Goal: Transaction & Acquisition: Purchase product/service

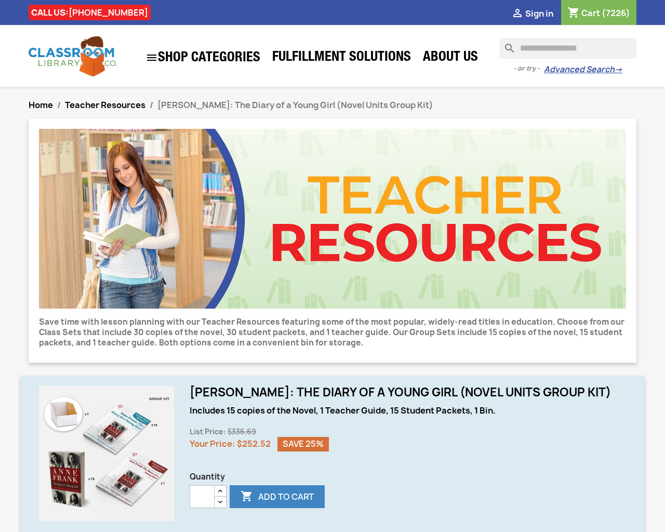
scroll to position [579, 0]
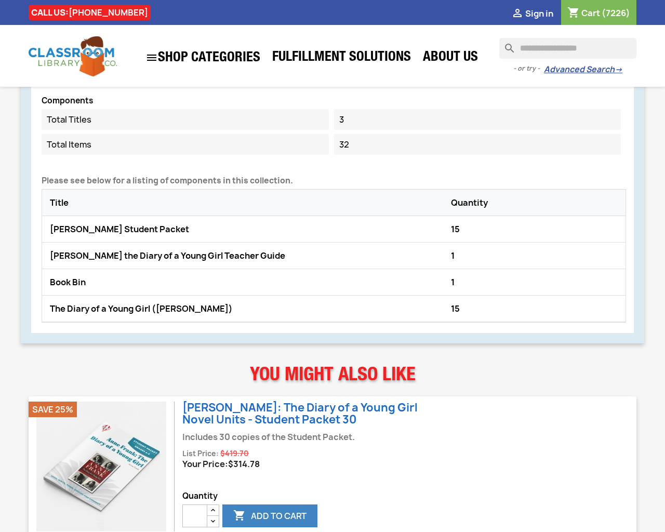
type input "***"
type button "e"
type input "*"
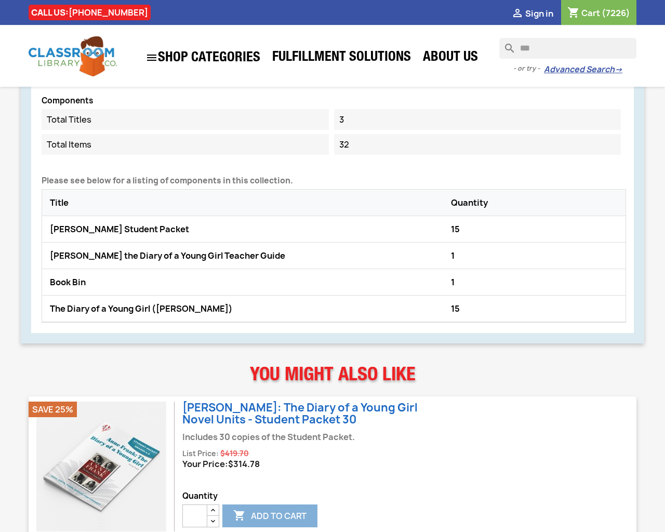
type input "*"
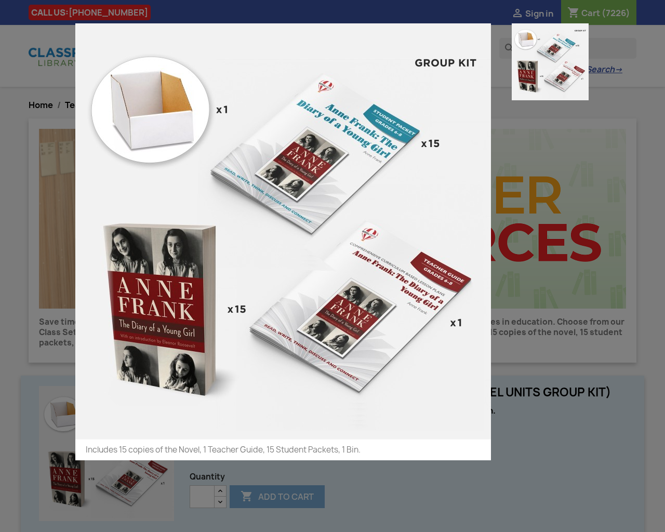
type input "*"
